Goal: Task Accomplishment & Management: Use online tool/utility

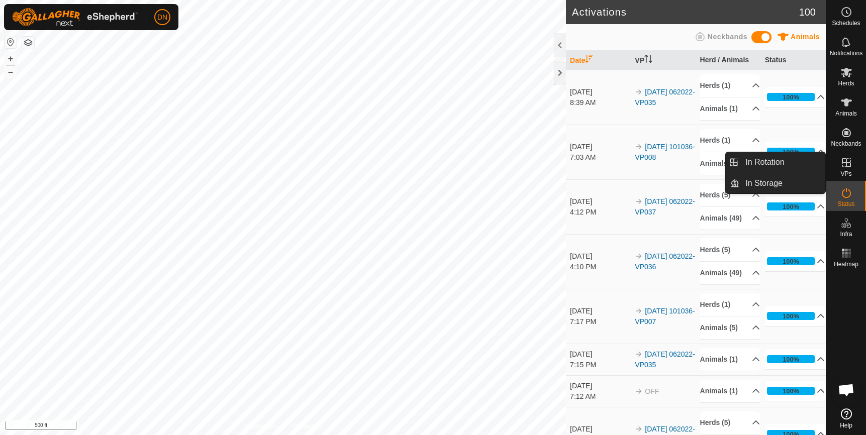
click at [848, 156] on es-virtualpaddocks-svg-icon at bounding box center [846, 163] width 18 height 16
click at [765, 155] on link "In Rotation" at bounding box center [782, 162] width 86 height 20
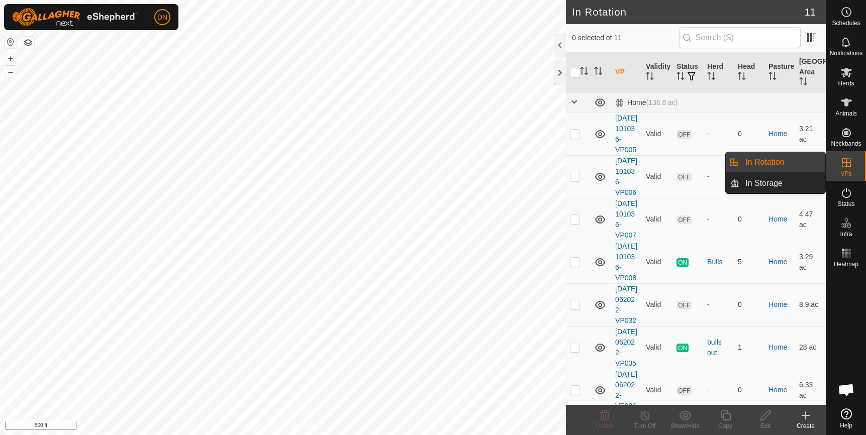
click at [765, 160] on div "In Rotation In Storage" at bounding box center [775, 173] width 101 height 42
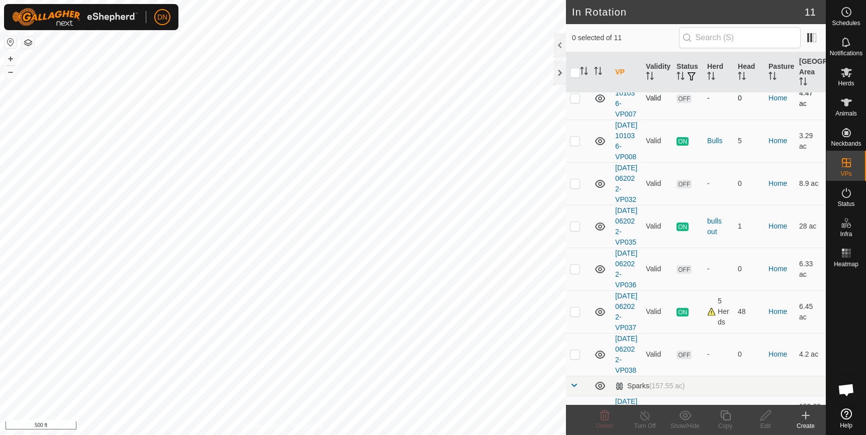
scroll to position [201, 0]
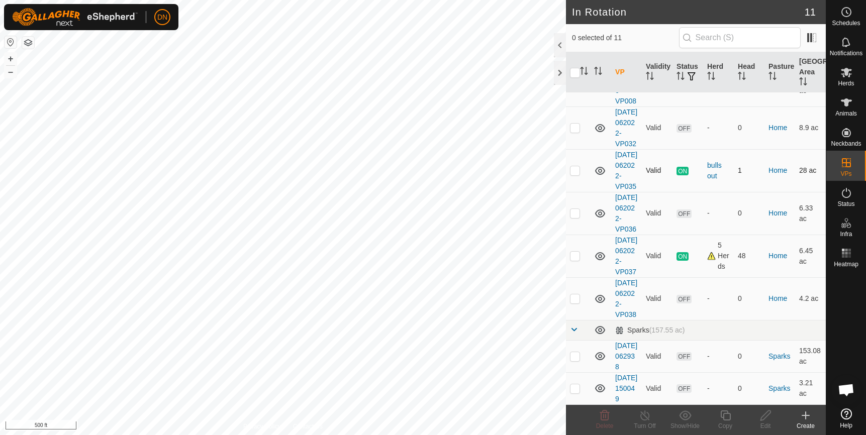
click at [568, 192] on td at bounding box center [578, 170] width 24 height 43
checkbox input "true"
click at [728, 411] on icon at bounding box center [725, 416] width 13 height 12
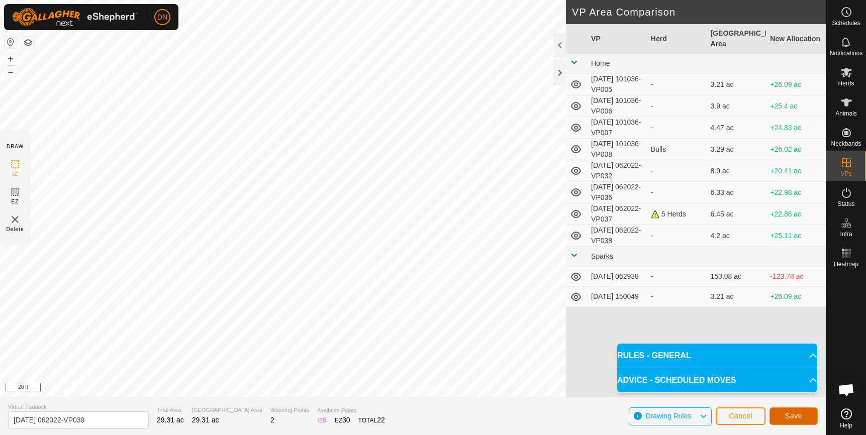
click at [793, 411] on button "Save" at bounding box center [794, 417] width 48 height 18
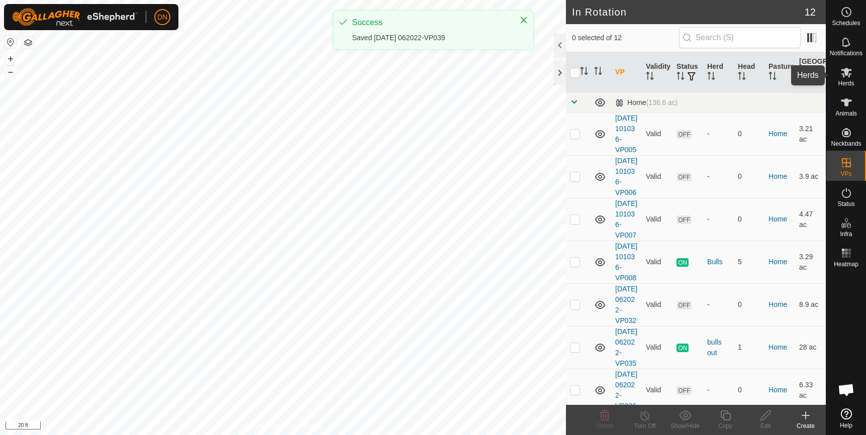
click at [847, 72] on icon at bounding box center [846, 73] width 11 height 10
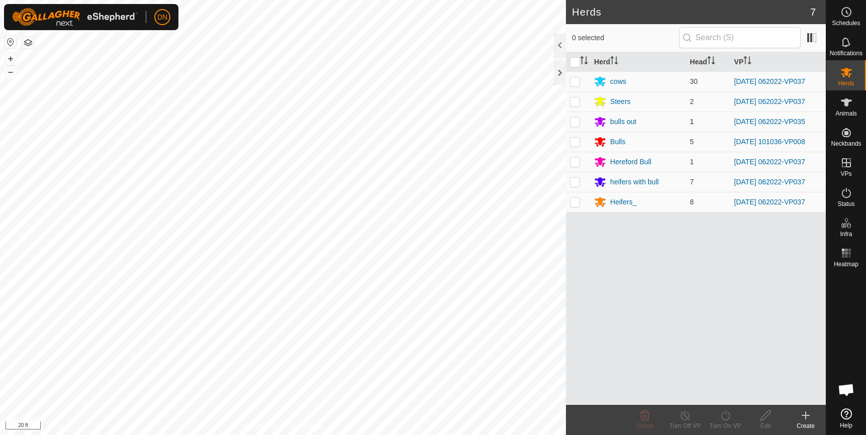
click at [571, 118] on p-checkbox at bounding box center [575, 122] width 10 height 8
click at [725, 416] on icon at bounding box center [725, 416] width 13 height 12
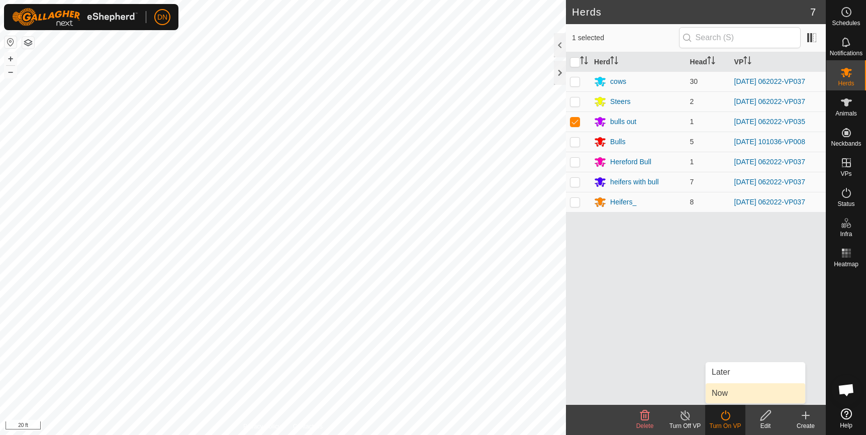
click at [734, 395] on body "DN Schedules Notifications Herds Animals Neckbands VPs Status Infra Heatmap Hel…" at bounding box center [433, 217] width 866 height 435
click at [724, 416] on icon at bounding box center [725, 416] width 13 height 12
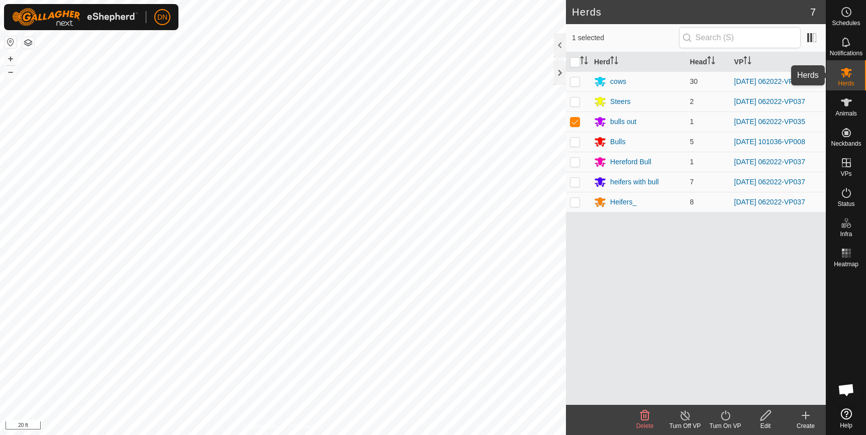
click at [846, 70] on icon at bounding box center [846, 73] width 11 height 10
click at [578, 121] on p-checkbox at bounding box center [575, 122] width 10 height 8
click at [575, 121] on p-checkbox at bounding box center [575, 122] width 10 height 8
checkbox input "true"
click at [723, 416] on icon at bounding box center [725, 416] width 13 height 12
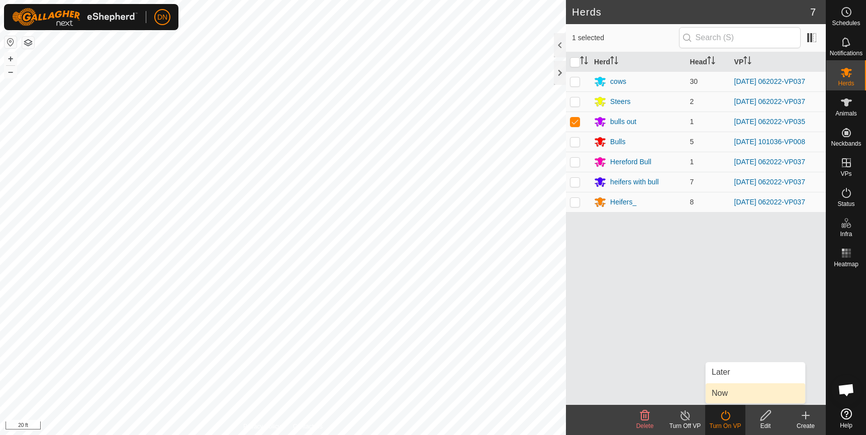
click at [720, 398] on link "Now" at bounding box center [756, 394] width 100 height 20
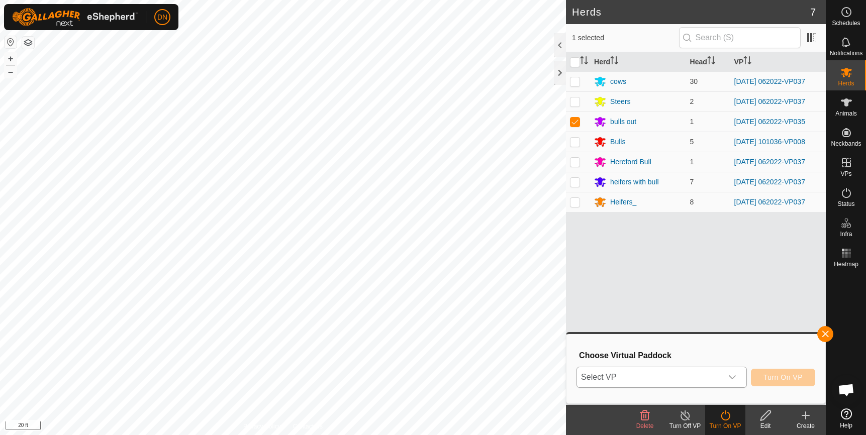
click at [736, 374] on icon "dropdown trigger" at bounding box center [732, 377] width 8 height 8
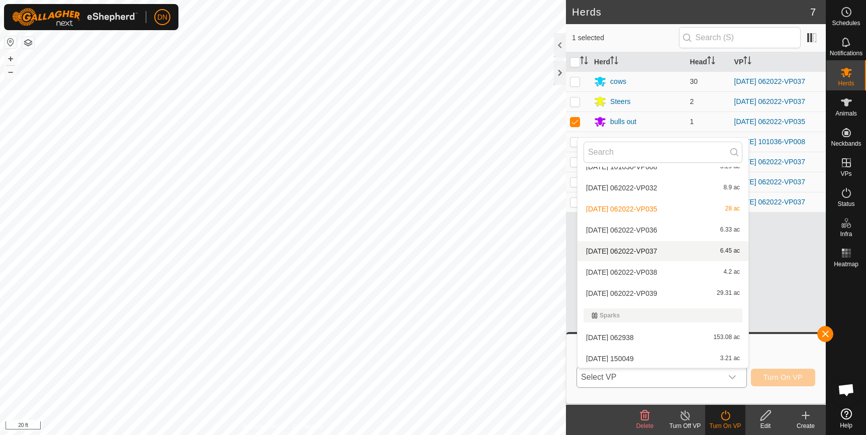
scroll to position [98, 0]
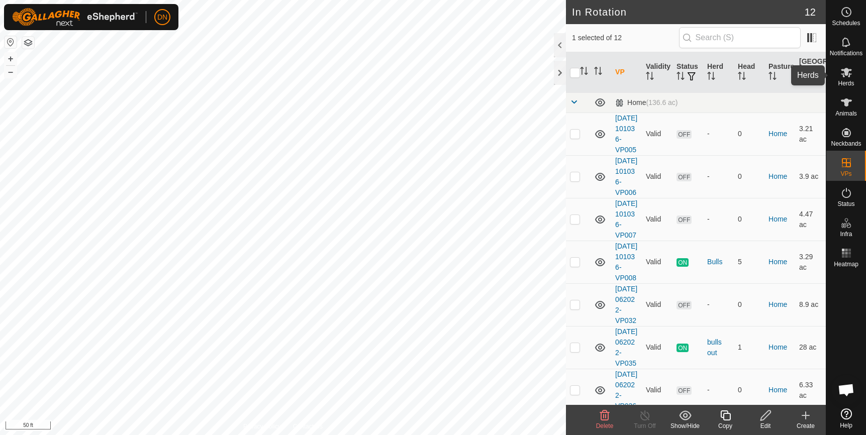
click at [845, 78] on icon at bounding box center [846, 72] width 12 height 12
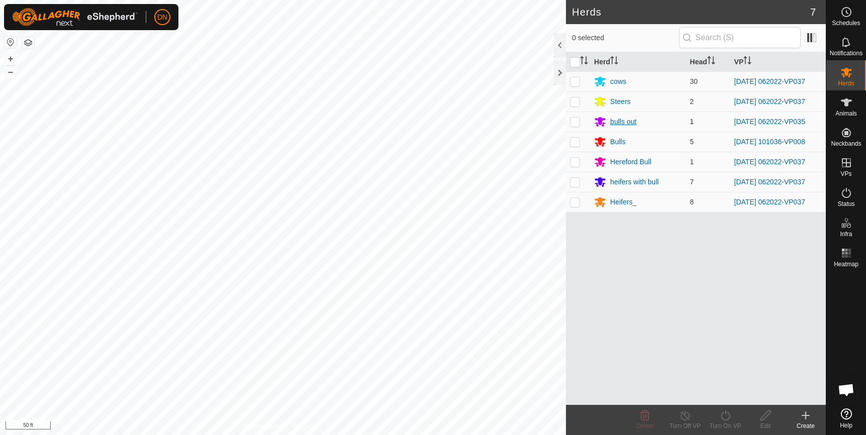
click at [658, 120] on div "bulls out" at bounding box center [637, 122] width 87 height 12
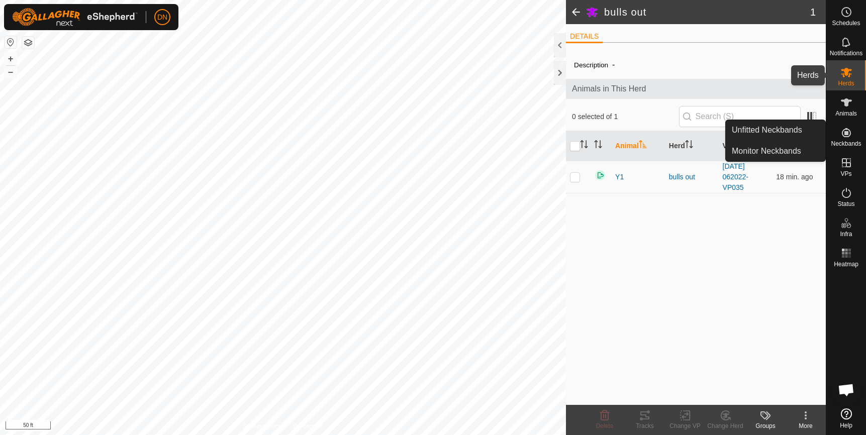
click at [841, 68] on icon at bounding box center [846, 72] width 12 height 12
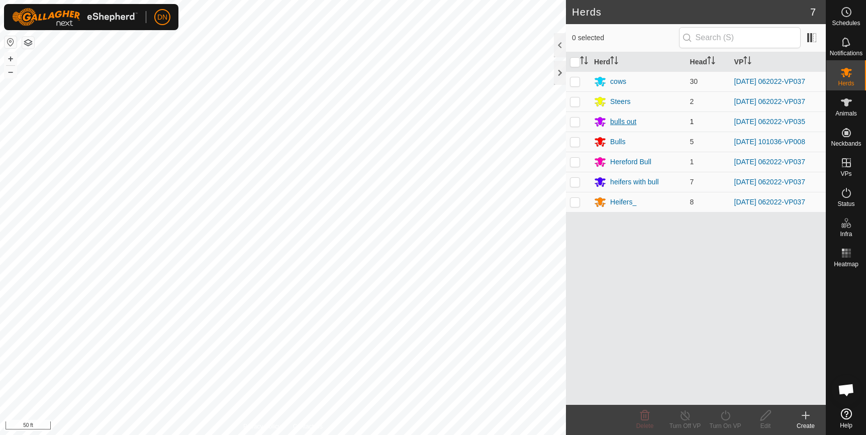
click at [619, 119] on div "bulls out" at bounding box center [623, 122] width 26 height 11
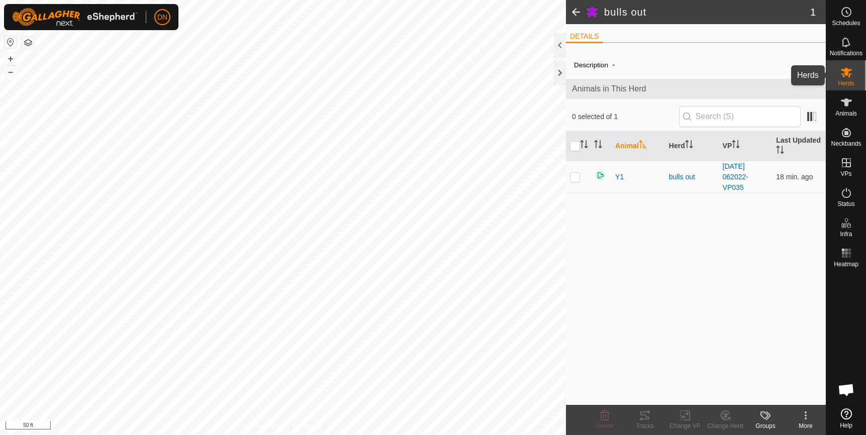
click at [854, 69] on es-mob-svg-icon at bounding box center [846, 72] width 18 height 16
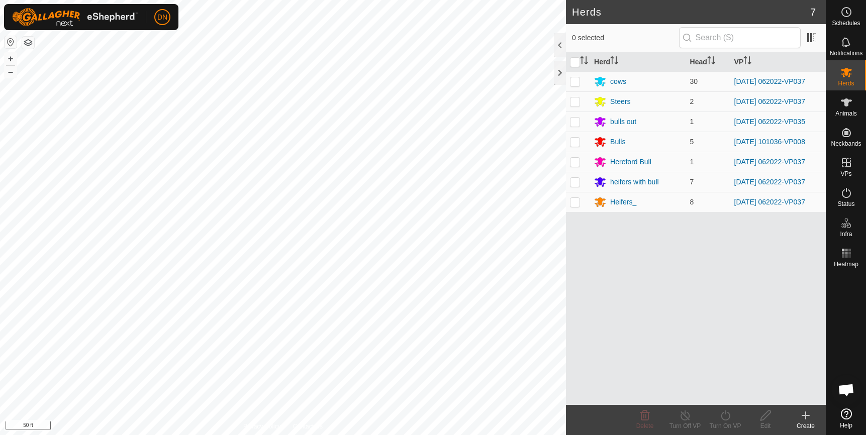
click at [575, 120] on p-checkbox at bounding box center [575, 122] width 10 height 8
checkbox input "true"
click at [725, 417] on icon at bounding box center [725, 416] width 13 height 12
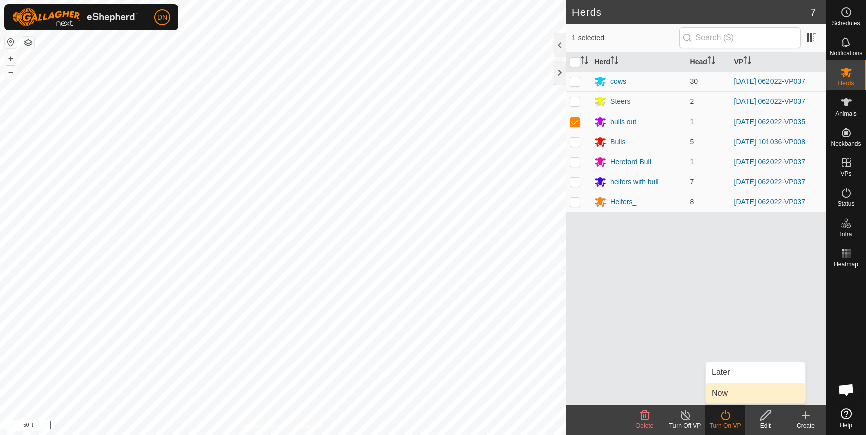
click at [730, 397] on link "Now" at bounding box center [756, 394] width 100 height 20
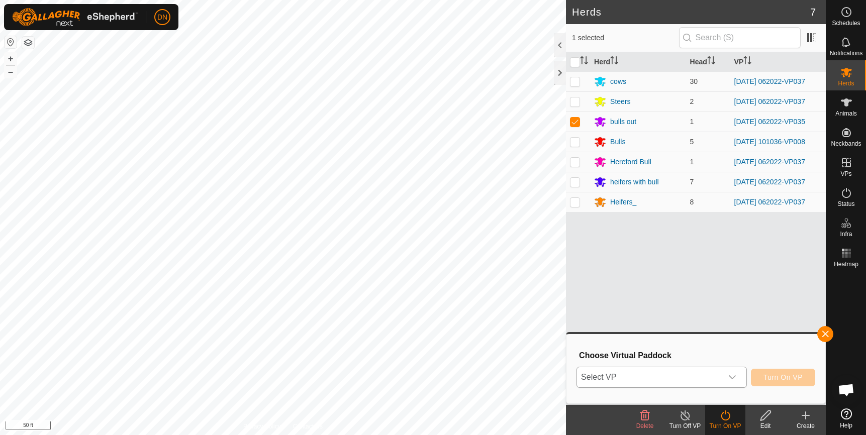
click at [726, 377] on div "dropdown trigger" at bounding box center [732, 377] width 20 height 20
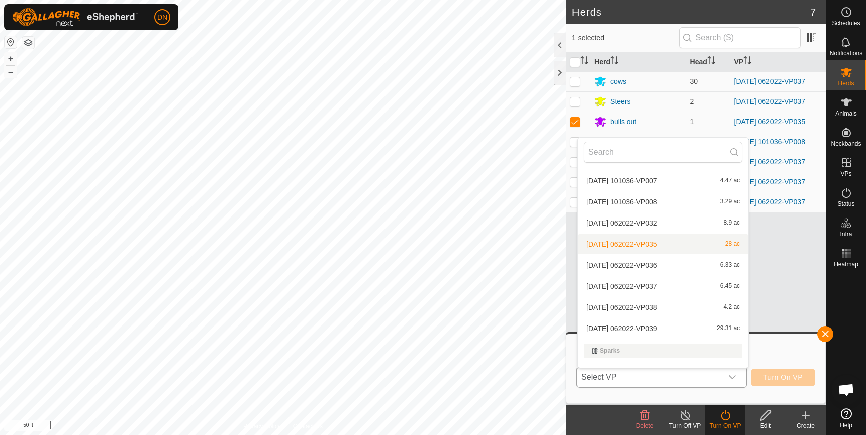
scroll to position [98, 0]
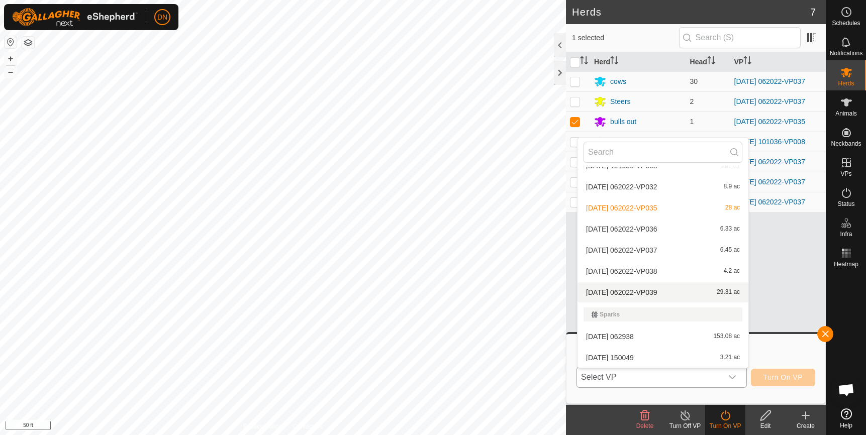
click at [675, 297] on li "2025-08-12 062022-VP039 29.31 ac" at bounding box center [663, 292] width 171 height 20
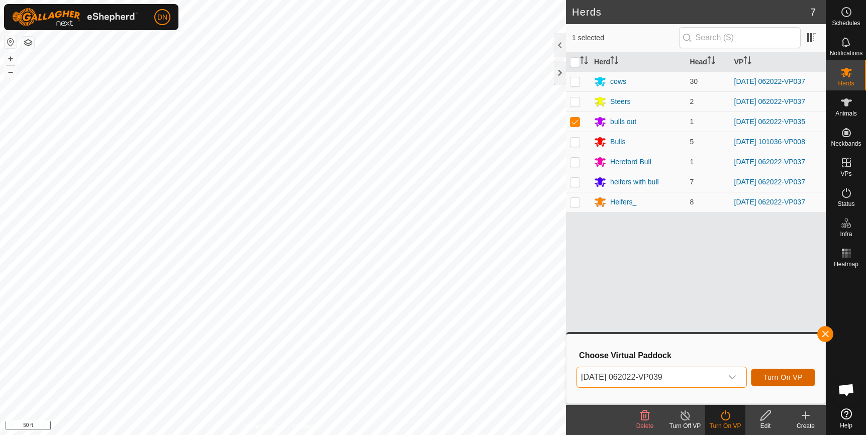
click at [772, 379] on span "Turn On VP" at bounding box center [783, 377] width 39 height 8
